Goal: Navigation & Orientation: Find specific page/section

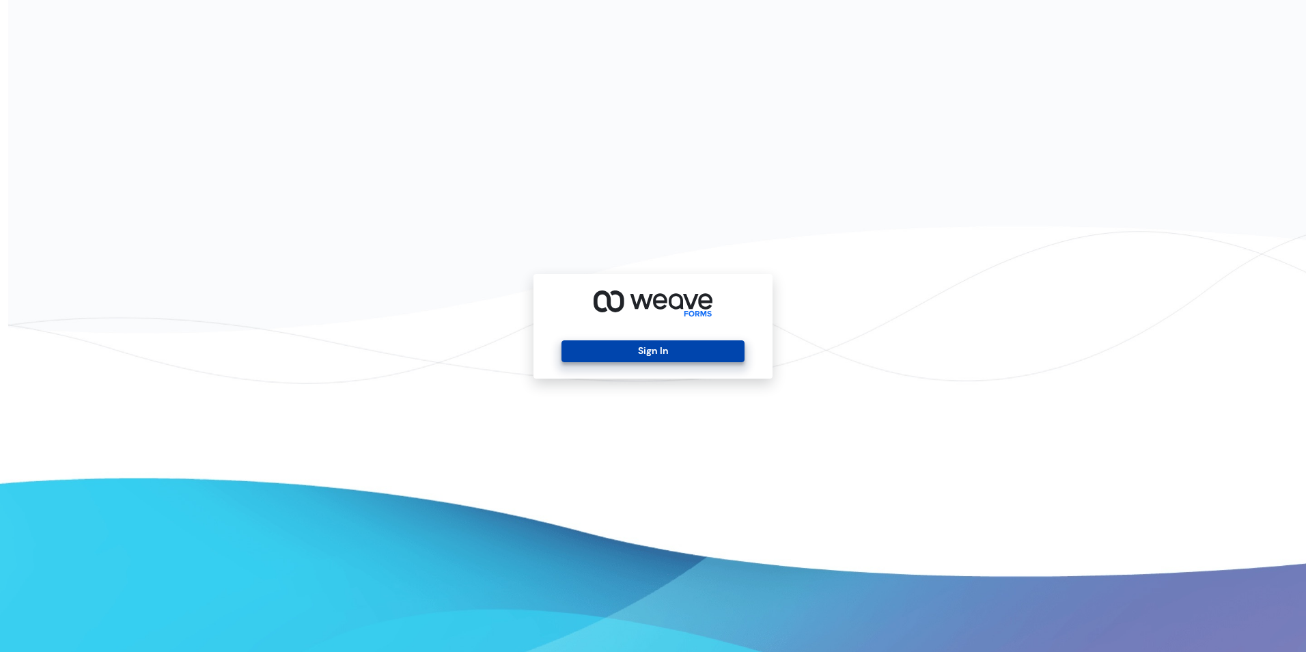
click at [590, 350] on button "Sign In" at bounding box center [653, 351] width 182 height 22
